Goal: Task Accomplishment & Management: Manage account settings

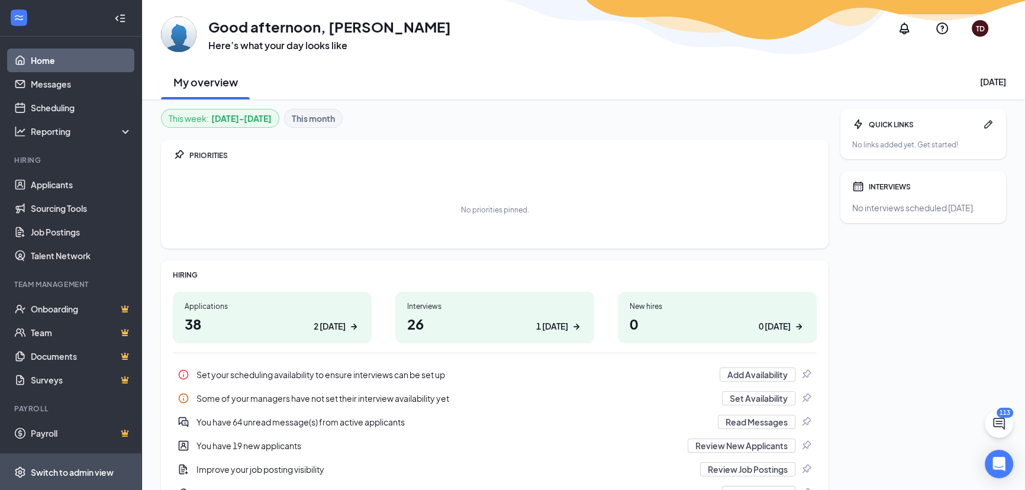
click at [83, 470] on div "Switch to admin view" at bounding box center [72, 473] width 83 height 12
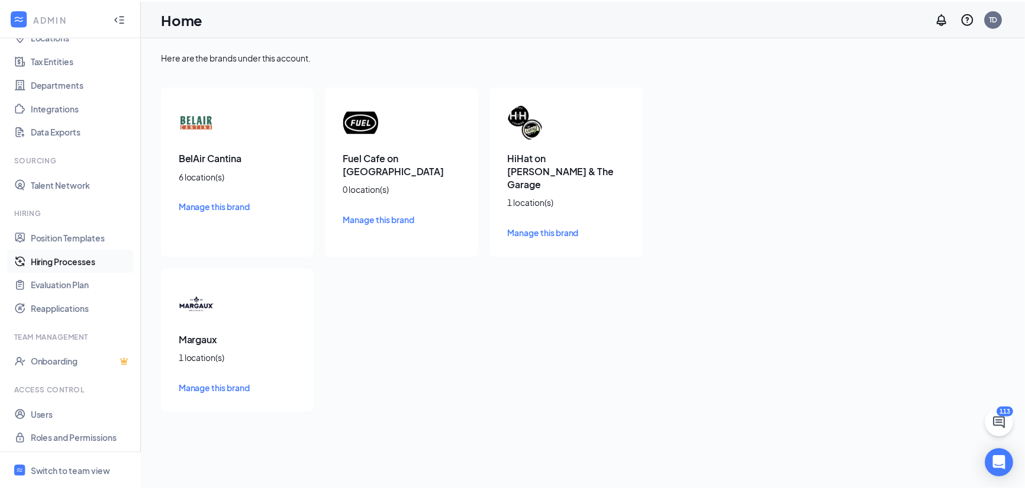
scroll to position [79, 0]
click at [31, 413] on link "Users" at bounding box center [81, 414] width 101 height 24
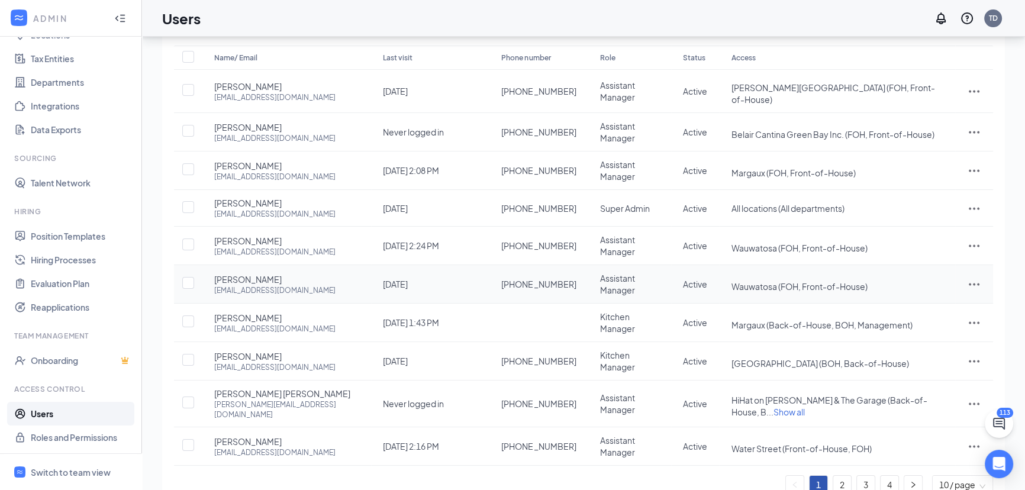
scroll to position [96, 0]
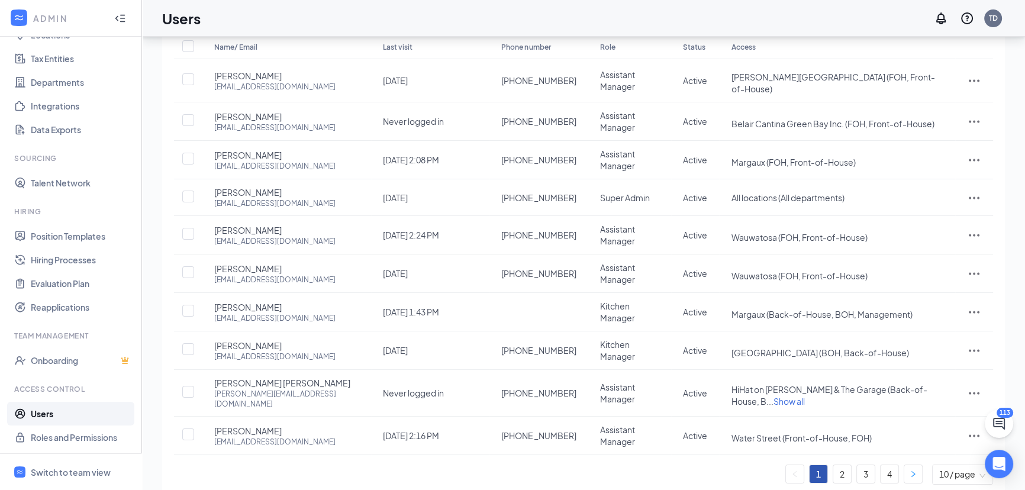
click at [912, 471] on icon "right" at bounding box center [913, 474] width 7 height 7
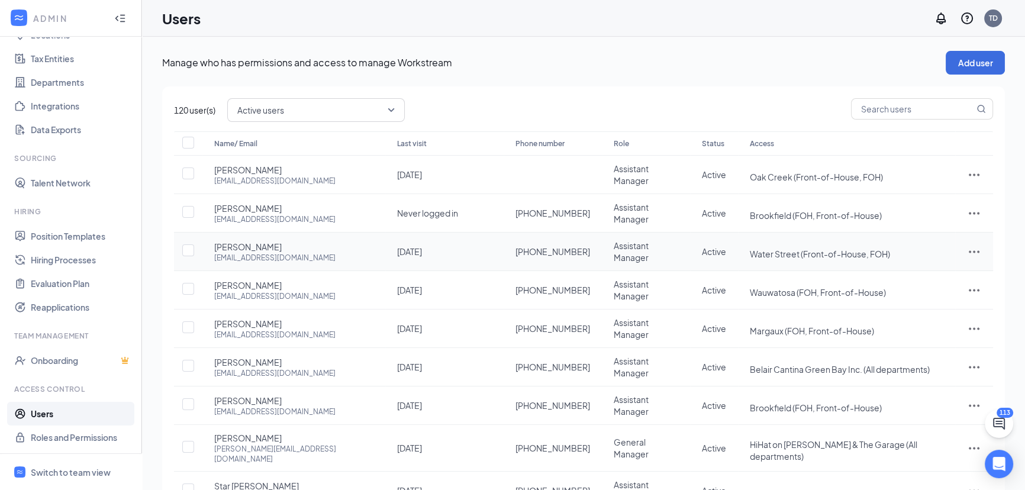
click at [974, 249] on icon "ActionsIcon" at bounding box center [974, 252] width 14 height 14
click at [915, 326] on span "Disable" at bounding box center [913, 326] width 29 height 11
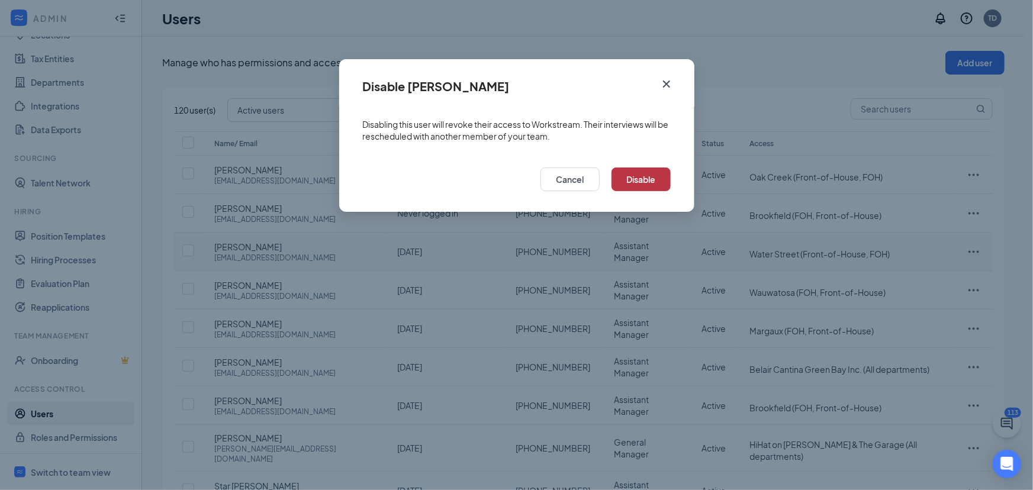
click at [655, 178] on button "Disable" at bounding box center [641, 180] width 59 height 24
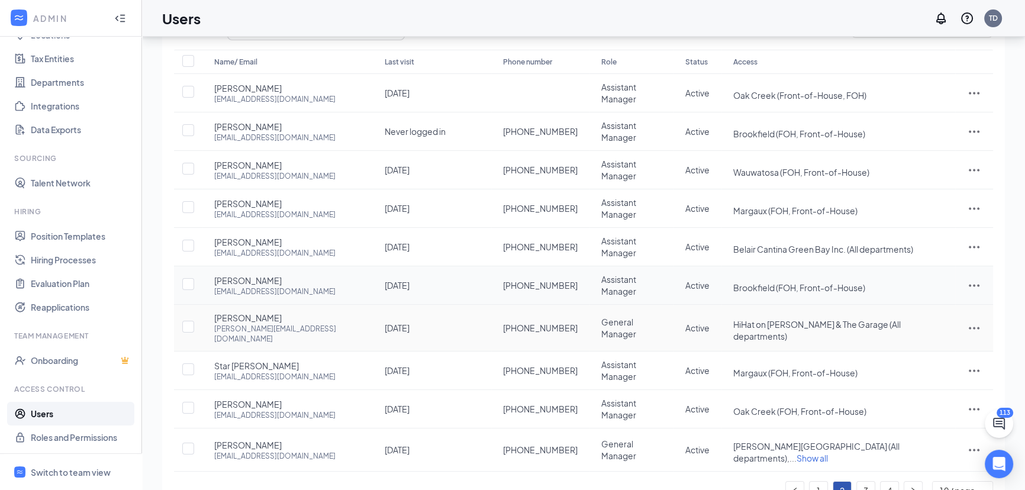
scroll to position [96, 0]
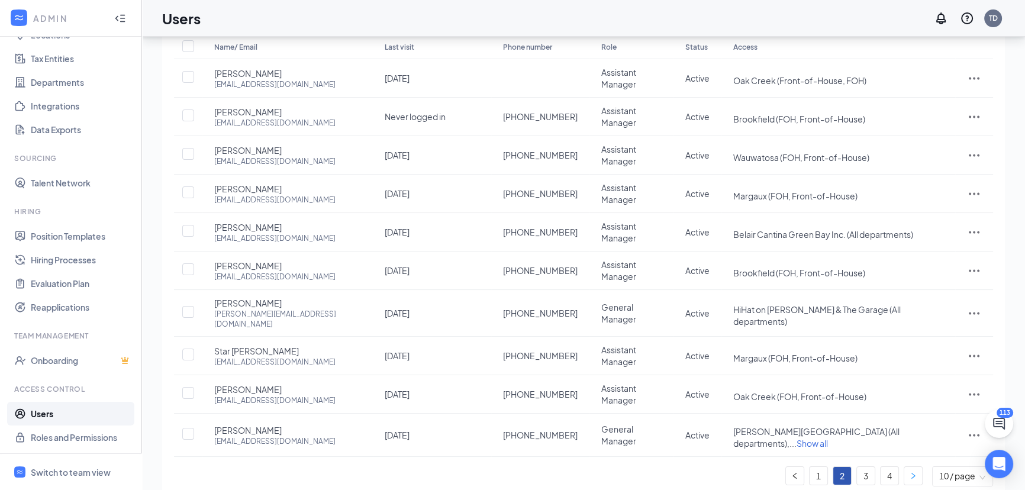
click at [912, 472] on icon "right" at bounding box center [913, 475] width 7 height 7
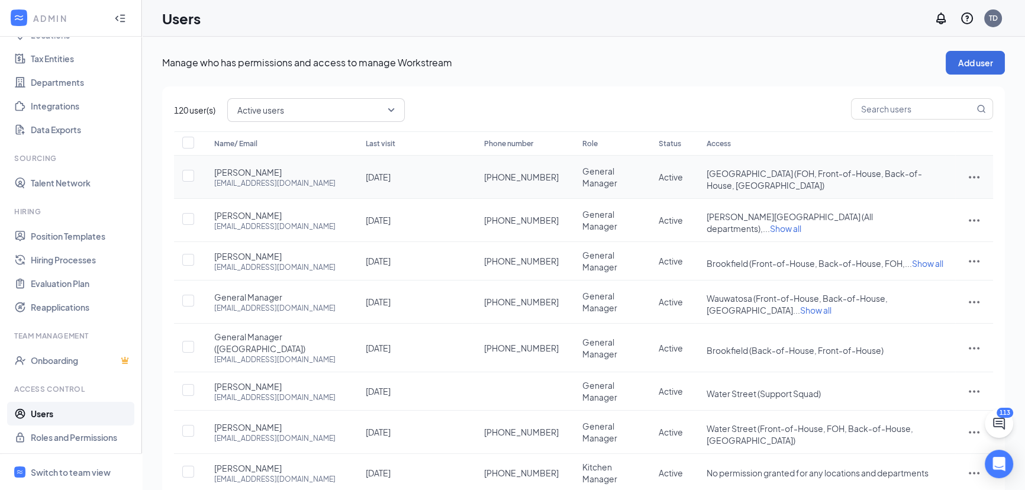
click at [978, 172] on icon "ActionsIcon" at bounding box center [974, 177] width 14 height 14
click at [913, 252] on span "Disable" at bounding box center [913, 253] width 29 height 11
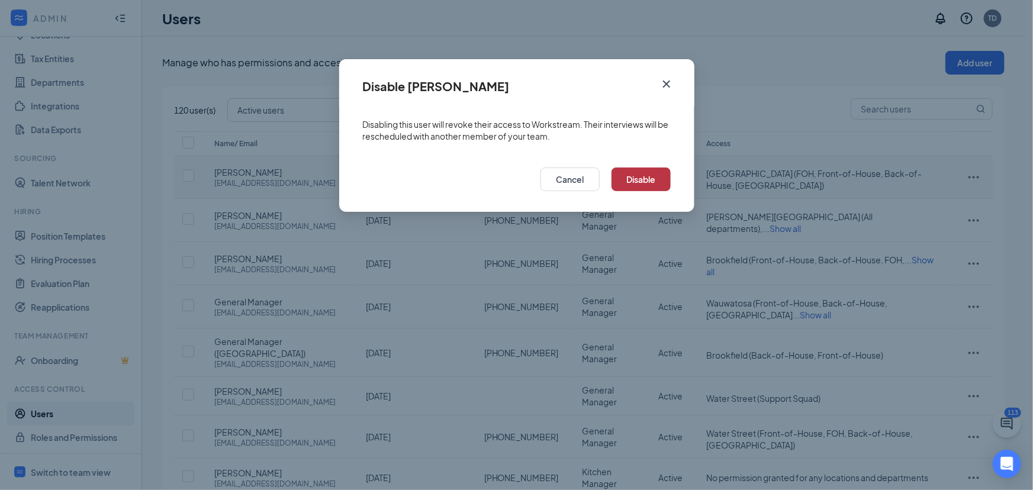
click at [644, 182] on button "Disable" at bounding box center [641, 180] width 59 height 24
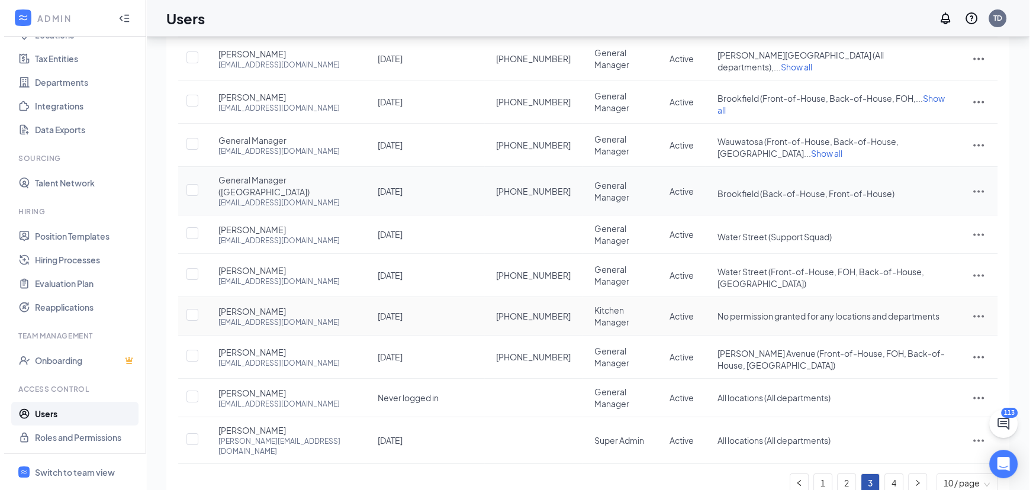
scroll to position [122, 0]
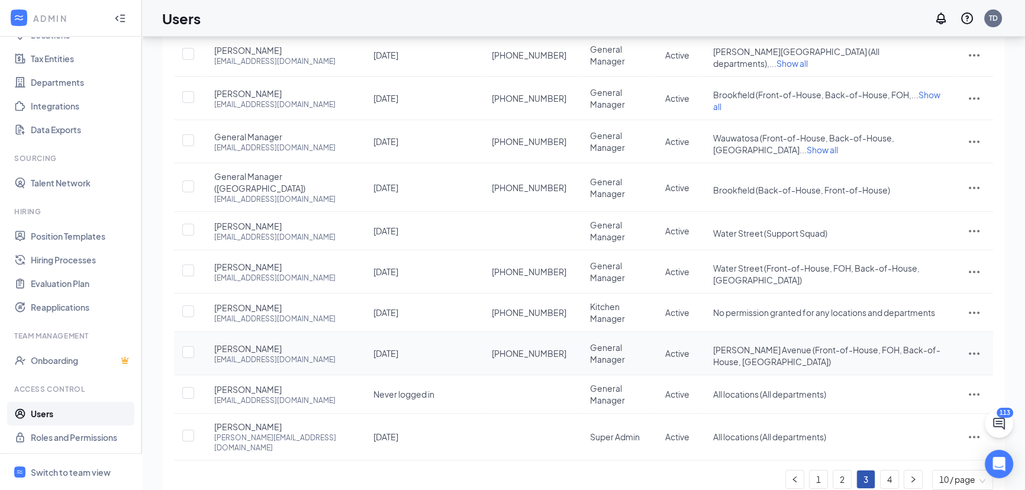
click at [972, 346] on icon "ActionsIcon" at bounding box center [974, 353] width 14 height 14
click at [901, 408] on span "Disable" at bounding box center [913, 408] width 29 height 11
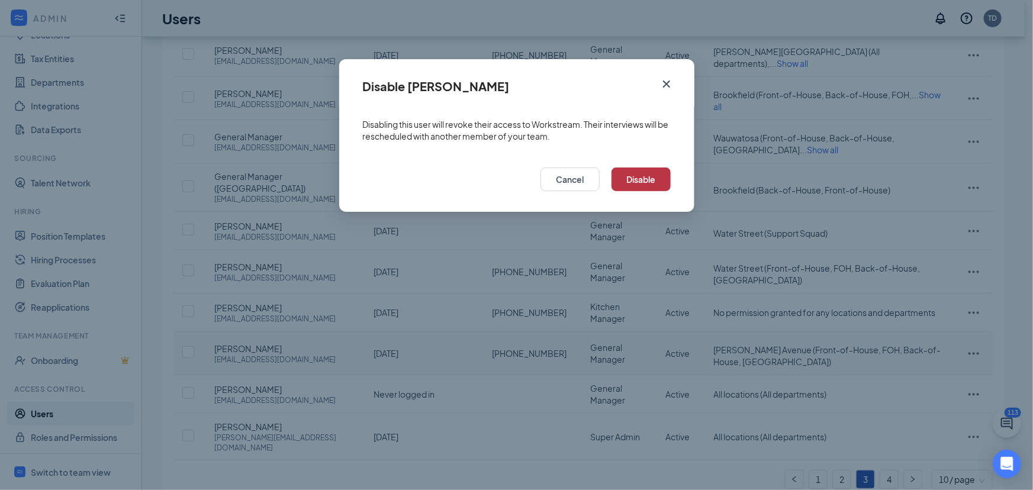
click at [650, 178] on button "Disable" at bounding box center [641, 180] width 59 height 24
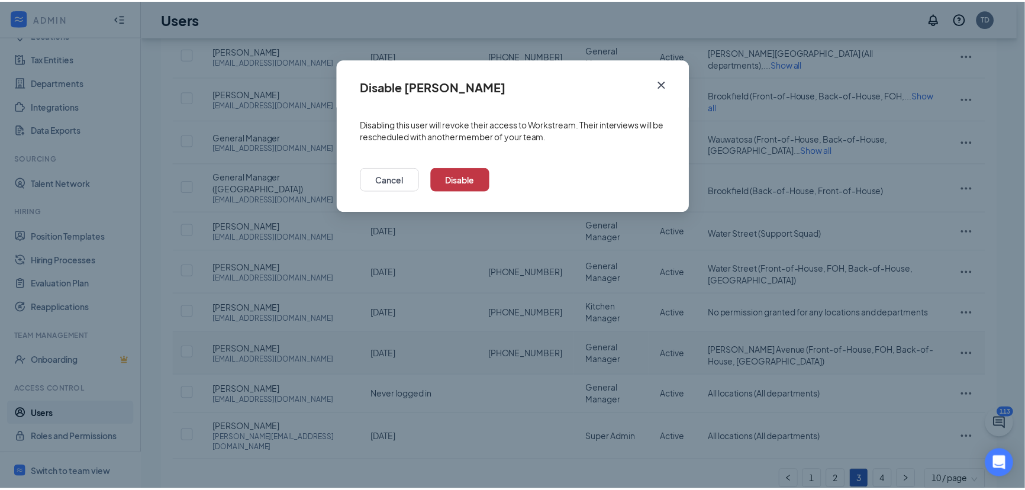
scroll to position [96, 0]
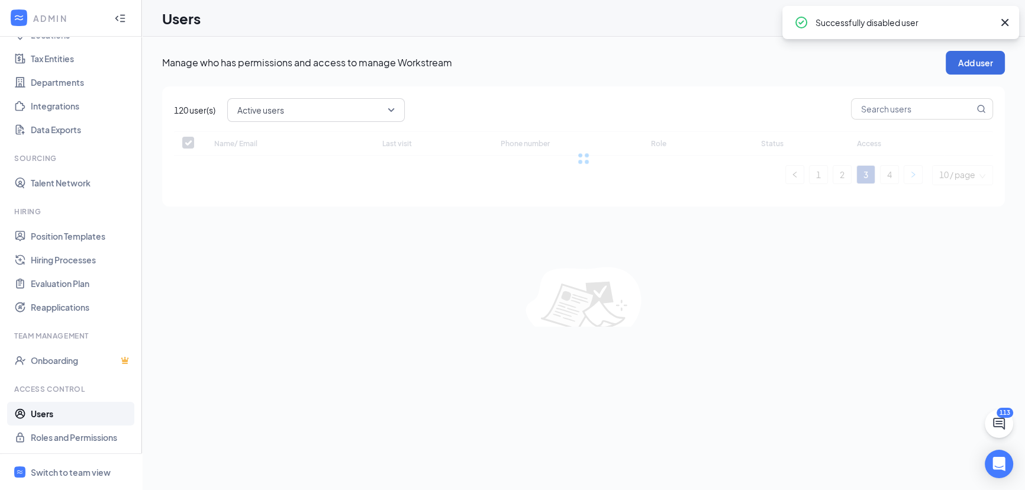
scroll to position [0, 0]
checkbox input "false"
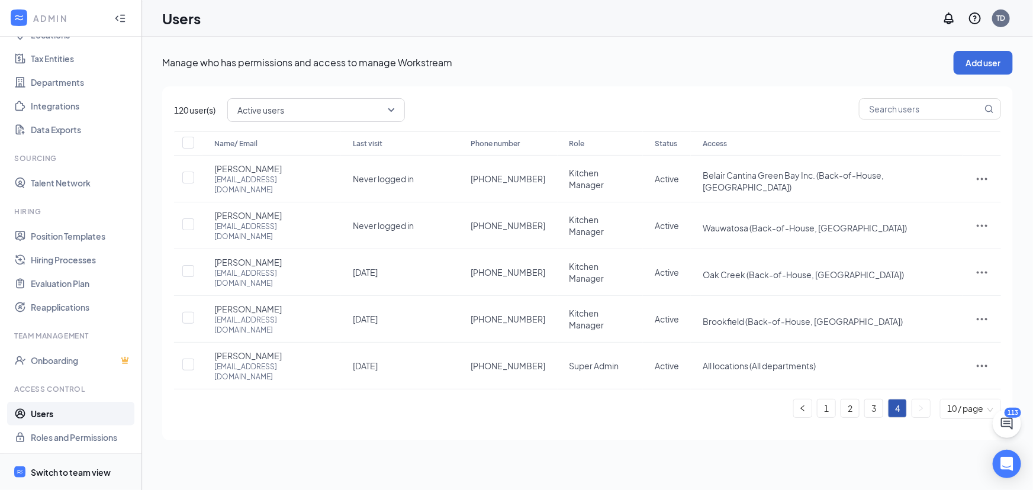
click at [60, 472] on div "Switch to team view" at bounding box center [71, 473] width 80 height 12
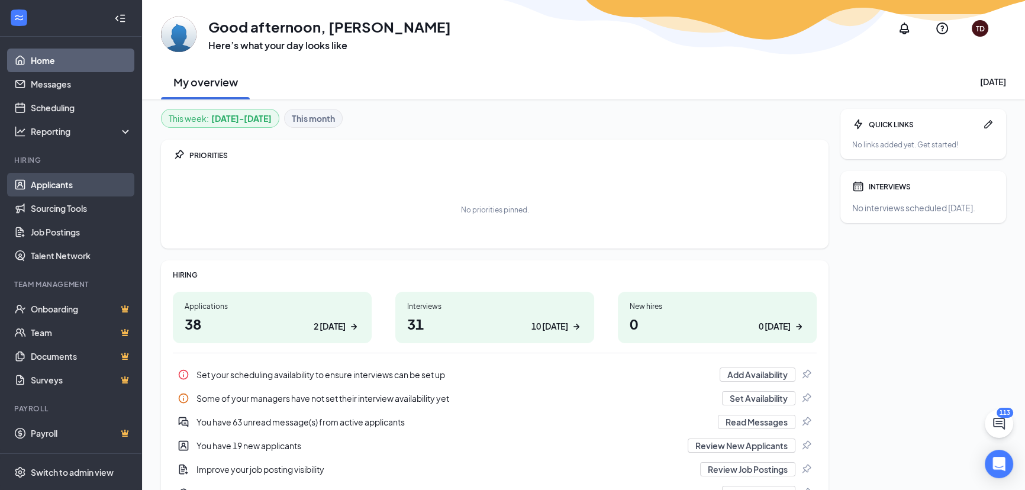
click at [53, 183] on link "Applicants" at bounding box center [81, 185] width 101 height 24
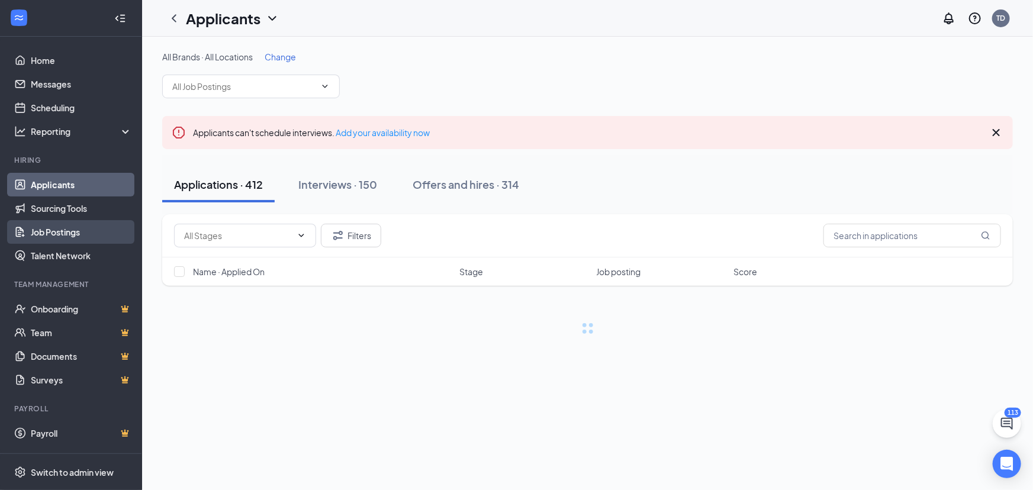
click at [52, 234] on link "Job Postings" at bounding box center [81, 232] width 101 height 24
